Goal: Transaction & Acquisition: Book appointment/travel/reservation

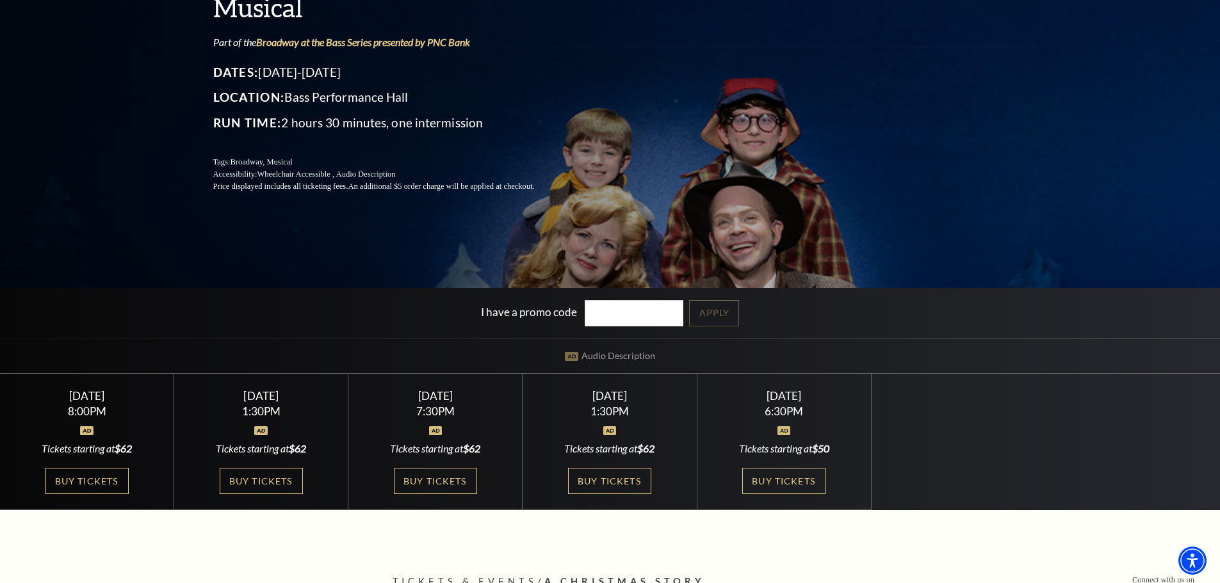
scroll to position [192, 0]
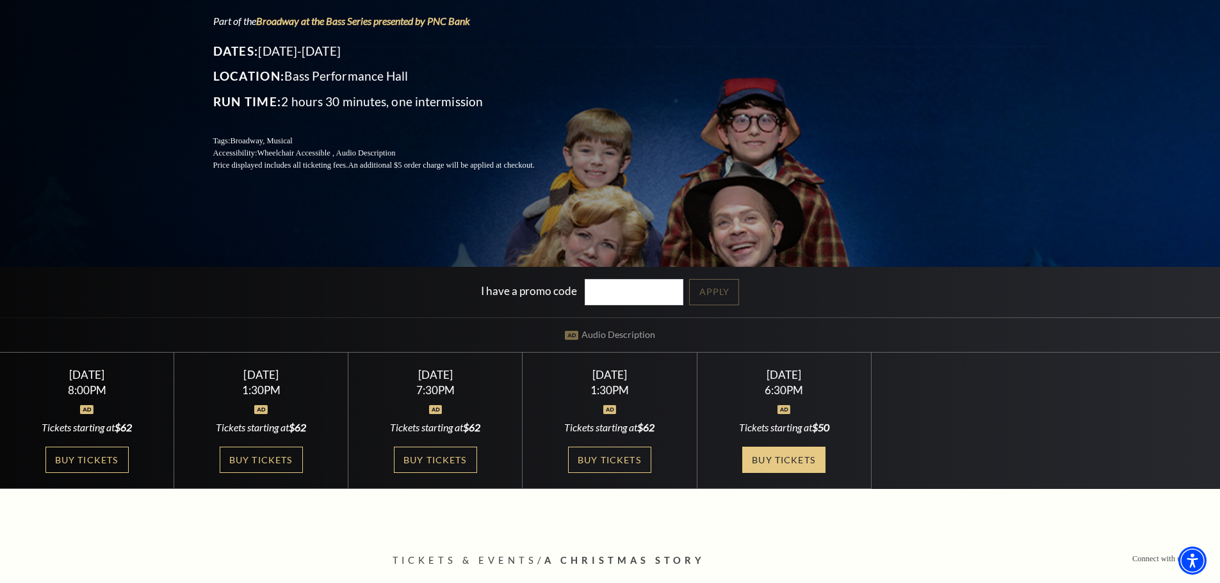
click at [791, 462] on link "Buy Tickets" at bounding box center [783, 460] width 83 height 26
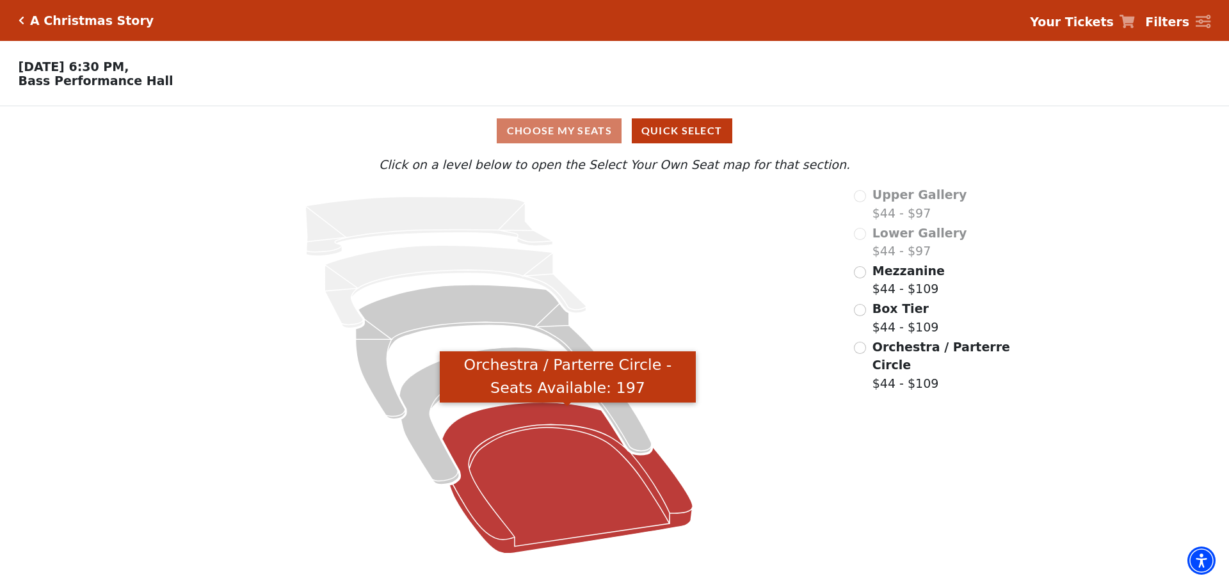
click at [561, 488] on icon "Orchestra / Parterre Circle - Seats Available: 197" at bounding box center [567, 478] width 251 height 151
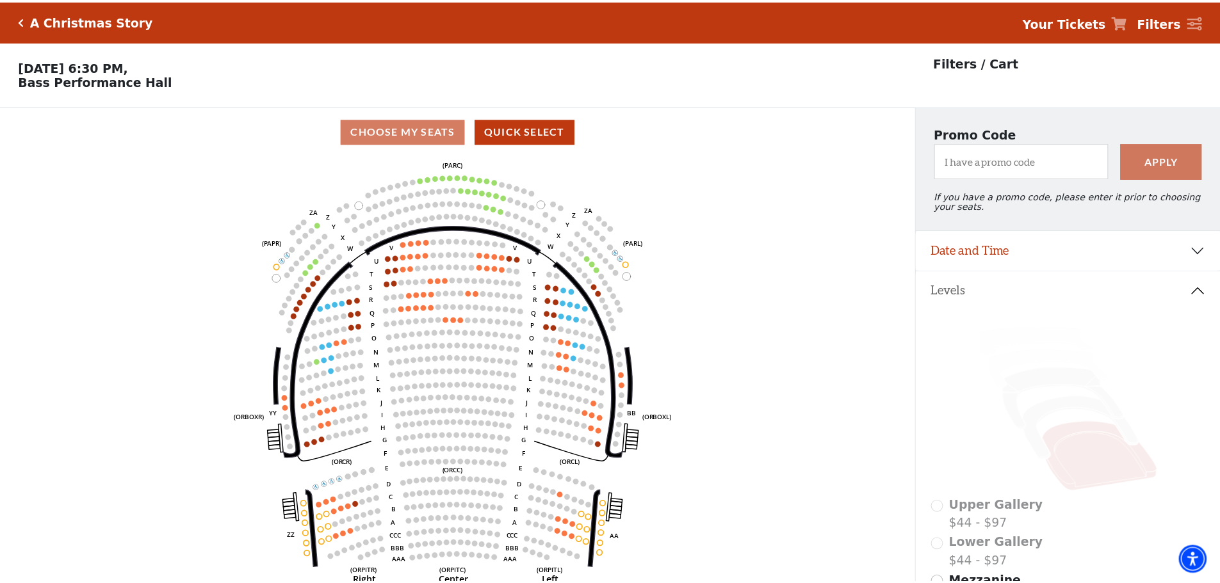
scroll to position [60, 0]
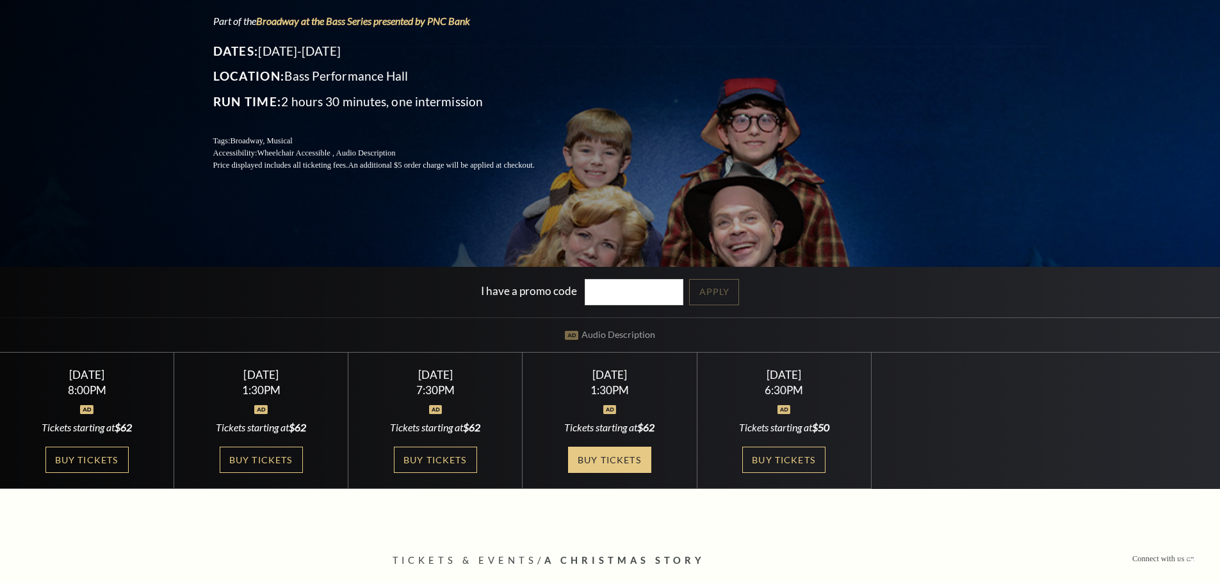
click at [595, 455] on link "Buy Tickets" at bounding box center [609, 460] width 83 height 26
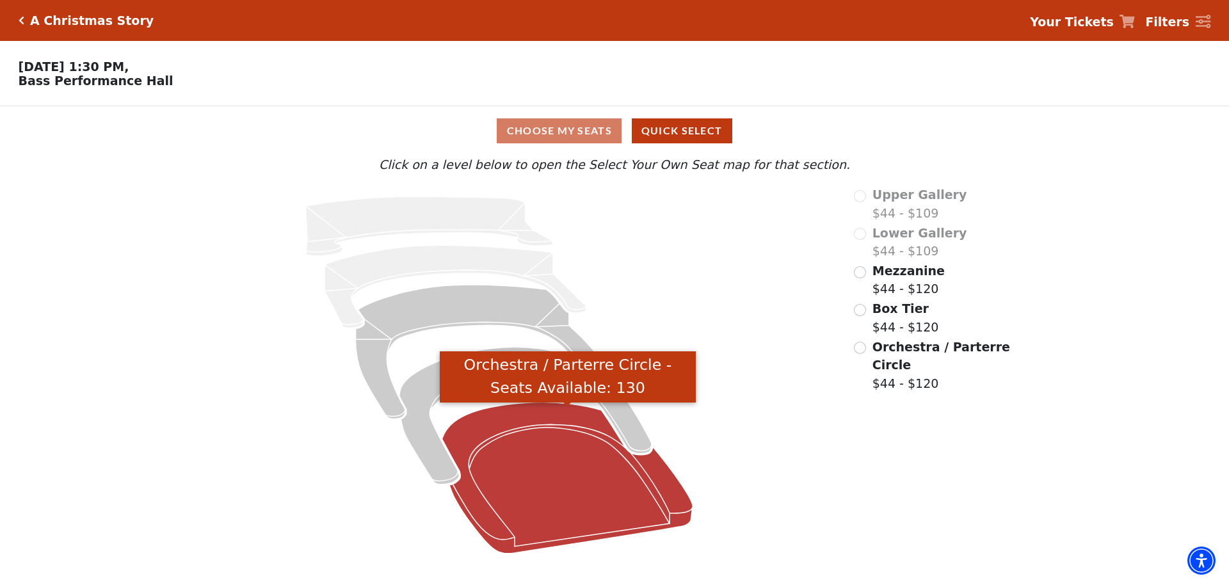
click at [533, 440] on icon "Orchestra / Parterre Circle - Seats Available: 130" at bounding box center [567, 478] width 251 height 151
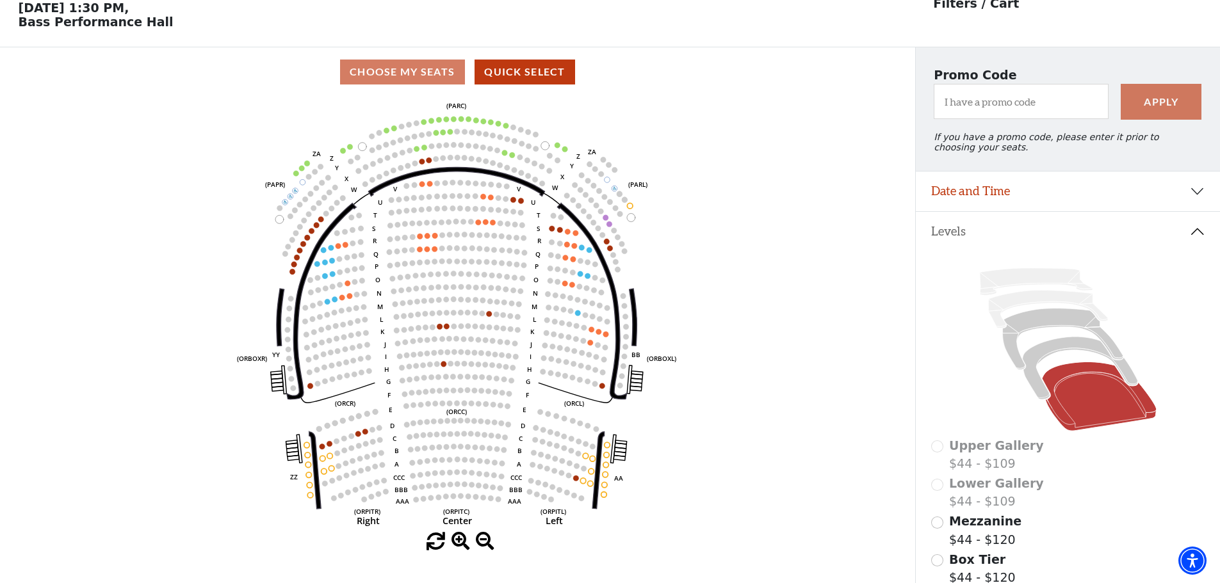
scroll to position [60, 0]
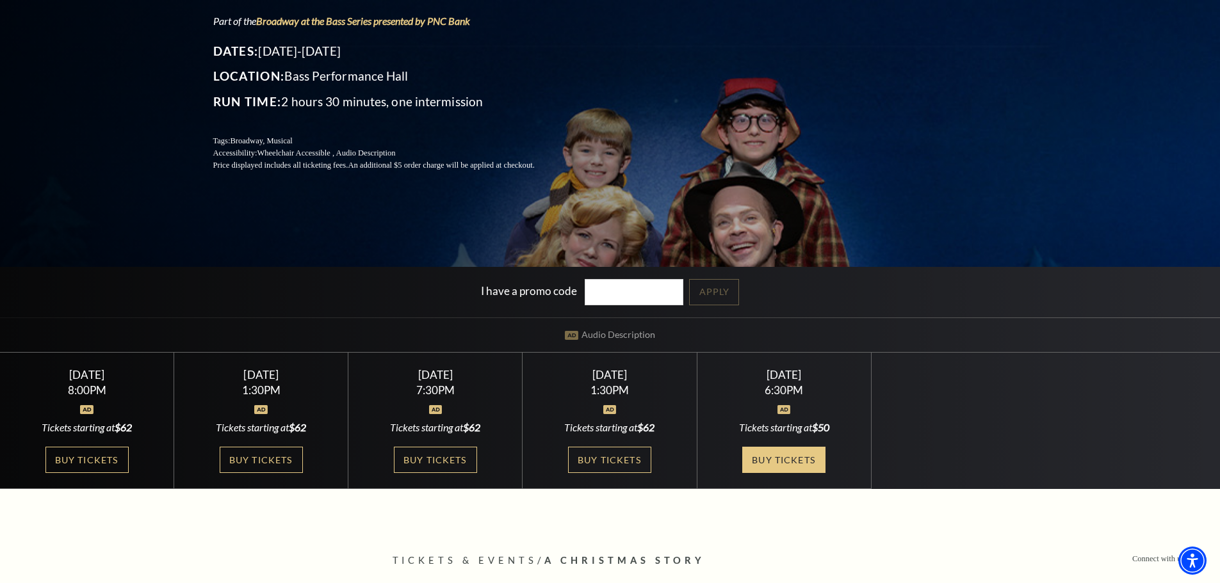
click at [775, 453] on link "Buy Tickets" at bounding box center [783, 460] width 83 height 26
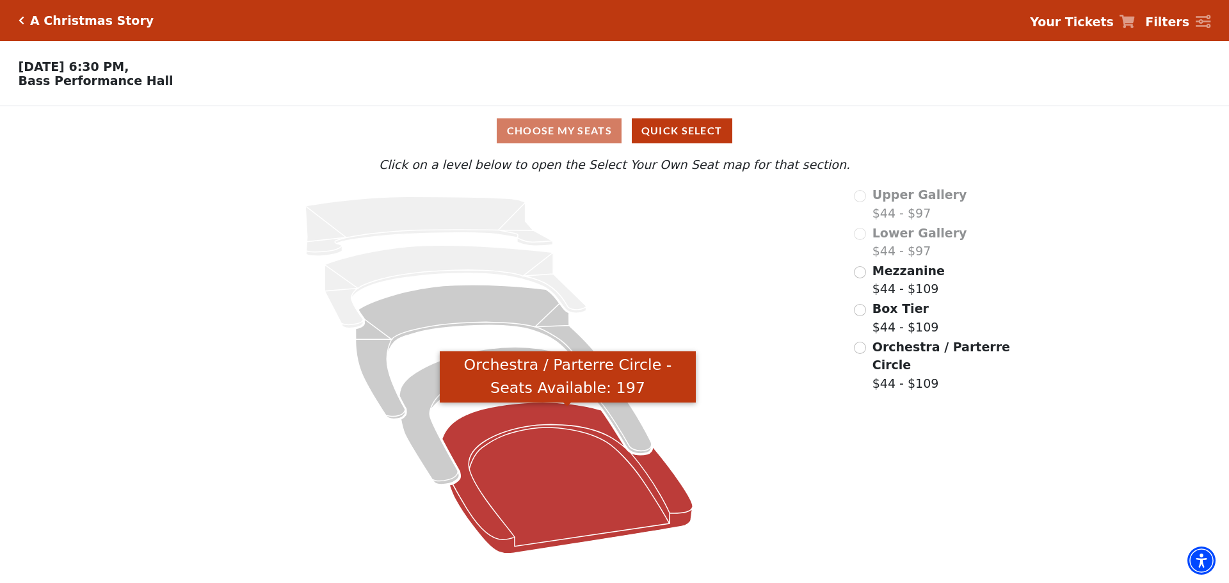
click at [542, 495] on icon "Orchestra / Parterre Circle - Seats Available: 197" at bounding box center [567, 478] width 251 height 151
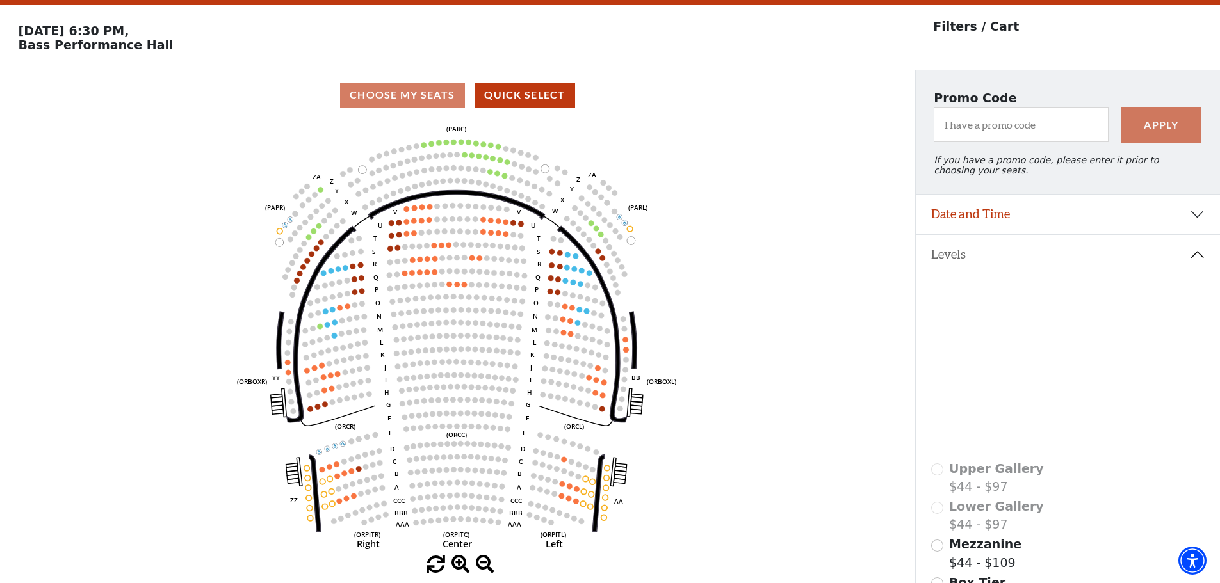
scroll to position [60, 0]
